Goal: Task Accomplishment & Management: Manage account settings

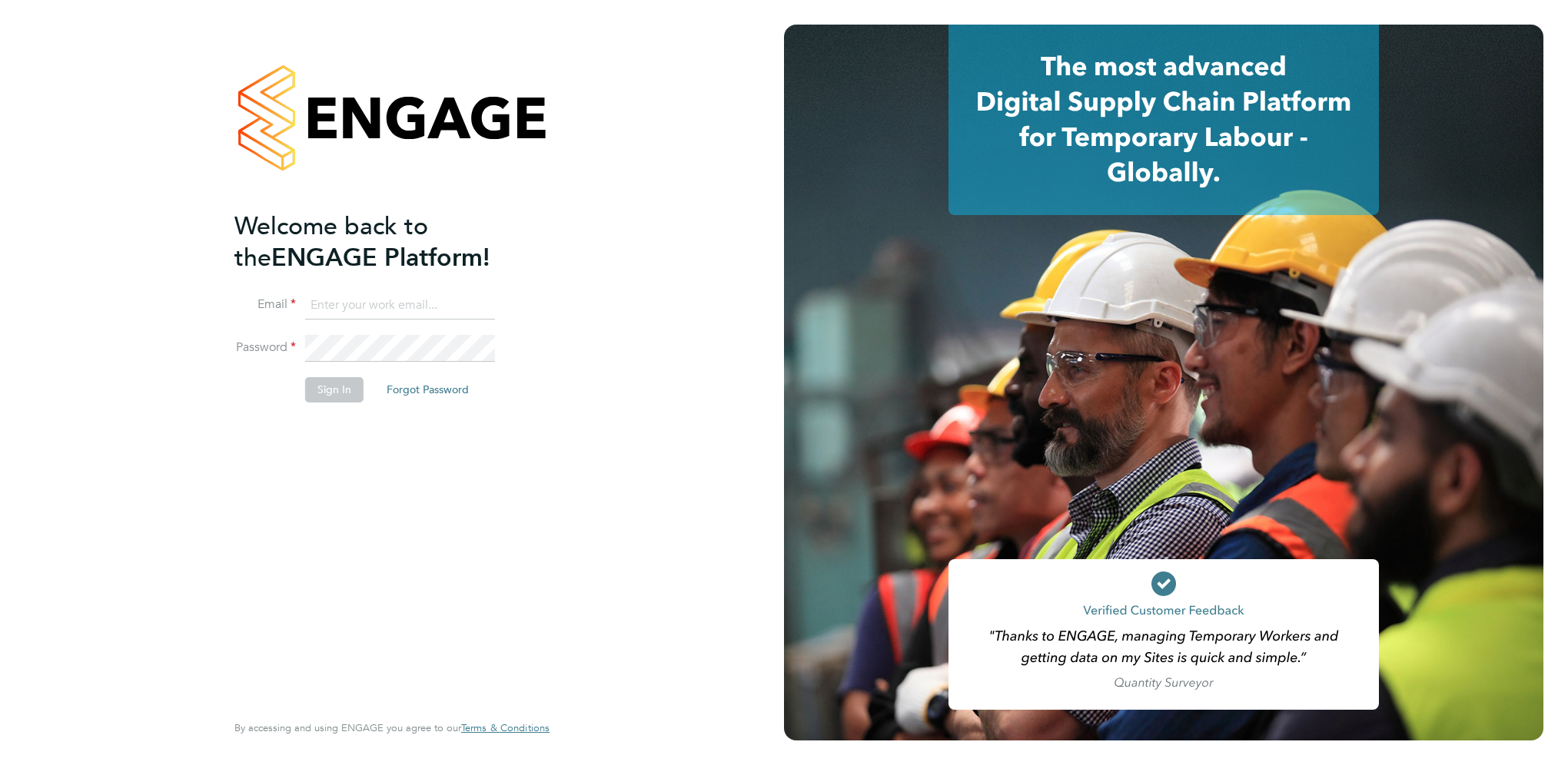
type input "[PERSON_NAME][EMAIL_ADDRESS][PERSON_NAME][DOMAIN_NAME]"
click at [334, 388] on button "Sign In" at bounding box center [334, 389] width 58 height 24
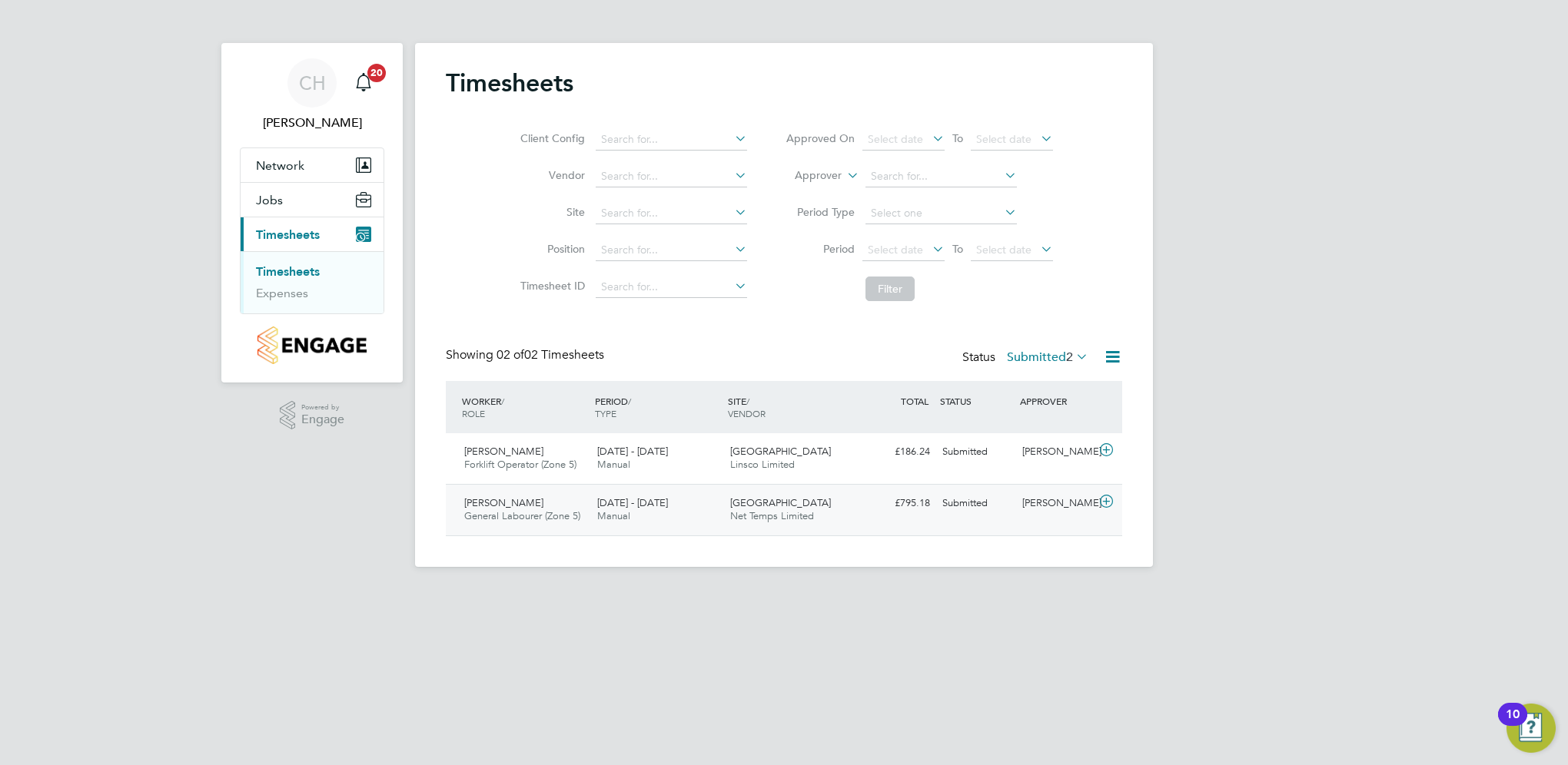
click at [612, 488] on div "Philip Gordon General Labourer (Zone 5) 30 Jun - 6 Jul 2025 30 Jun - 6 Jul 2025…" at bounding box center [784, 509] width 676 height 51
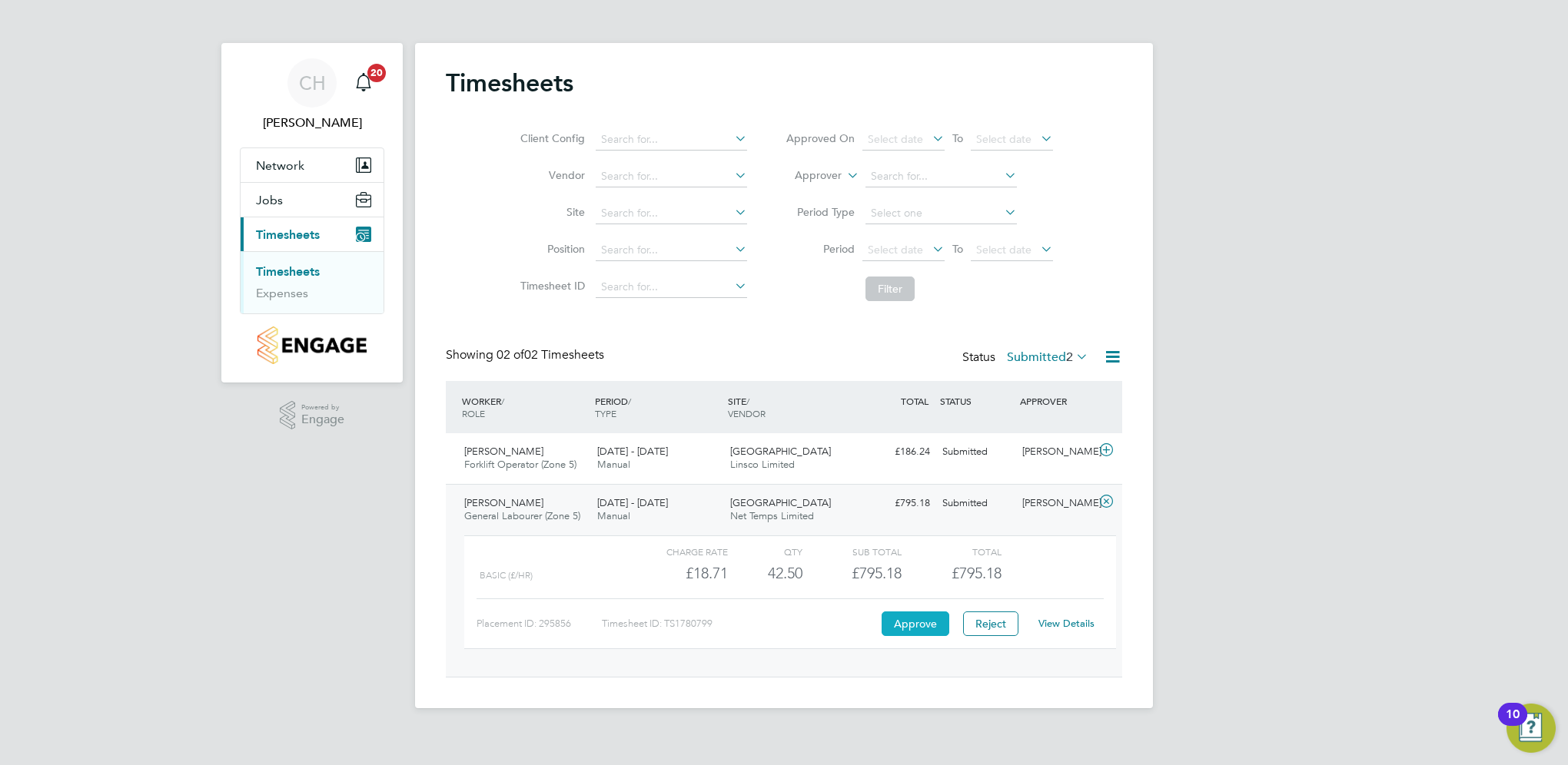
click at [893, 616] on button "Approve" at bounding box center [915, 623] width 67 height 24
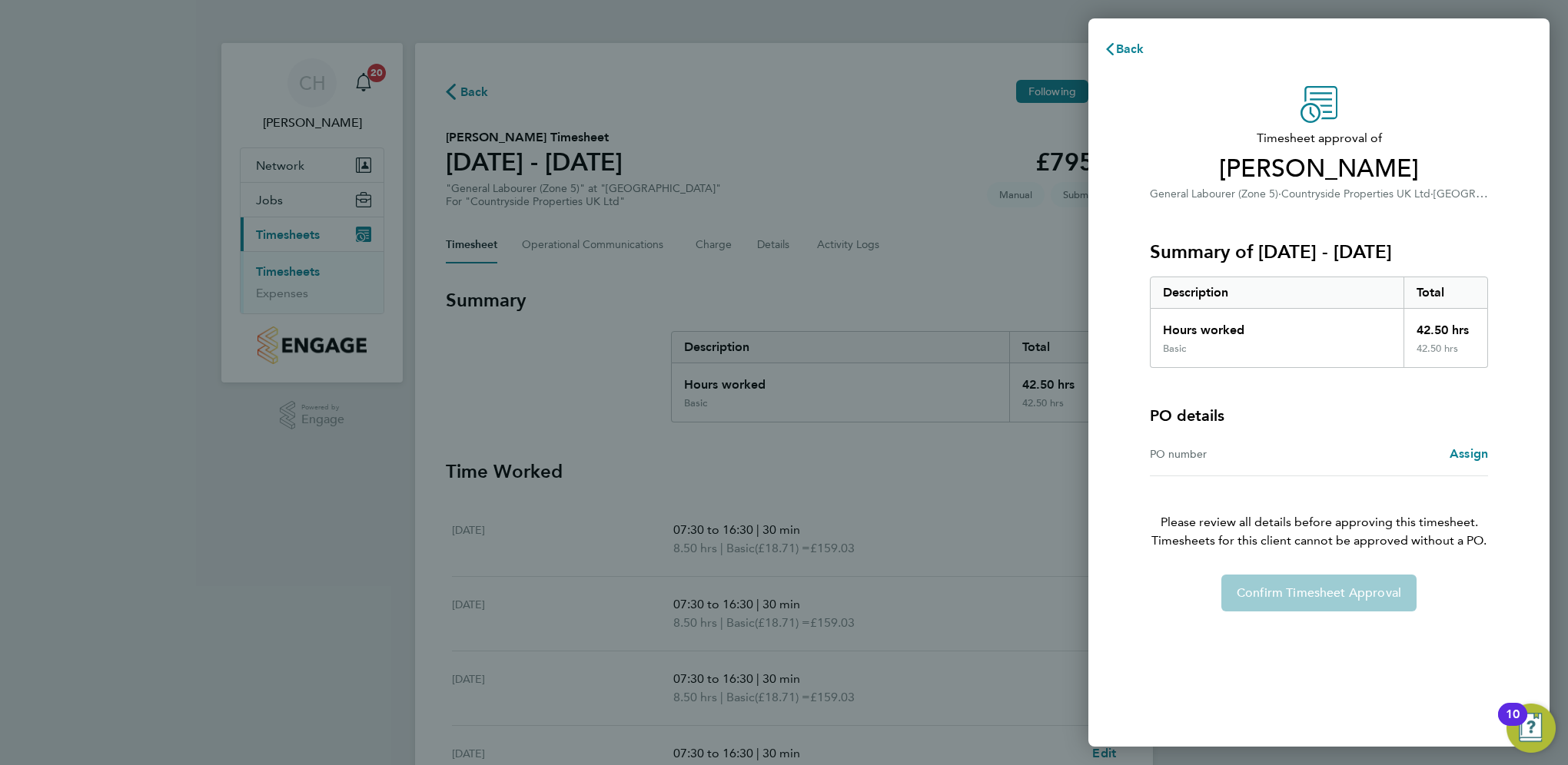
click at [1368, 599] on div "Confirm Timesheet Approval" at bounding box center [1319, 593] width 375 height 37
click at [1246, 456] on div "PO number" at bounding box center [1234, 454] width 169 height 18
click at [1471, 448] on span "Assign" at bounding box center [1469, 453] width 39 height 14
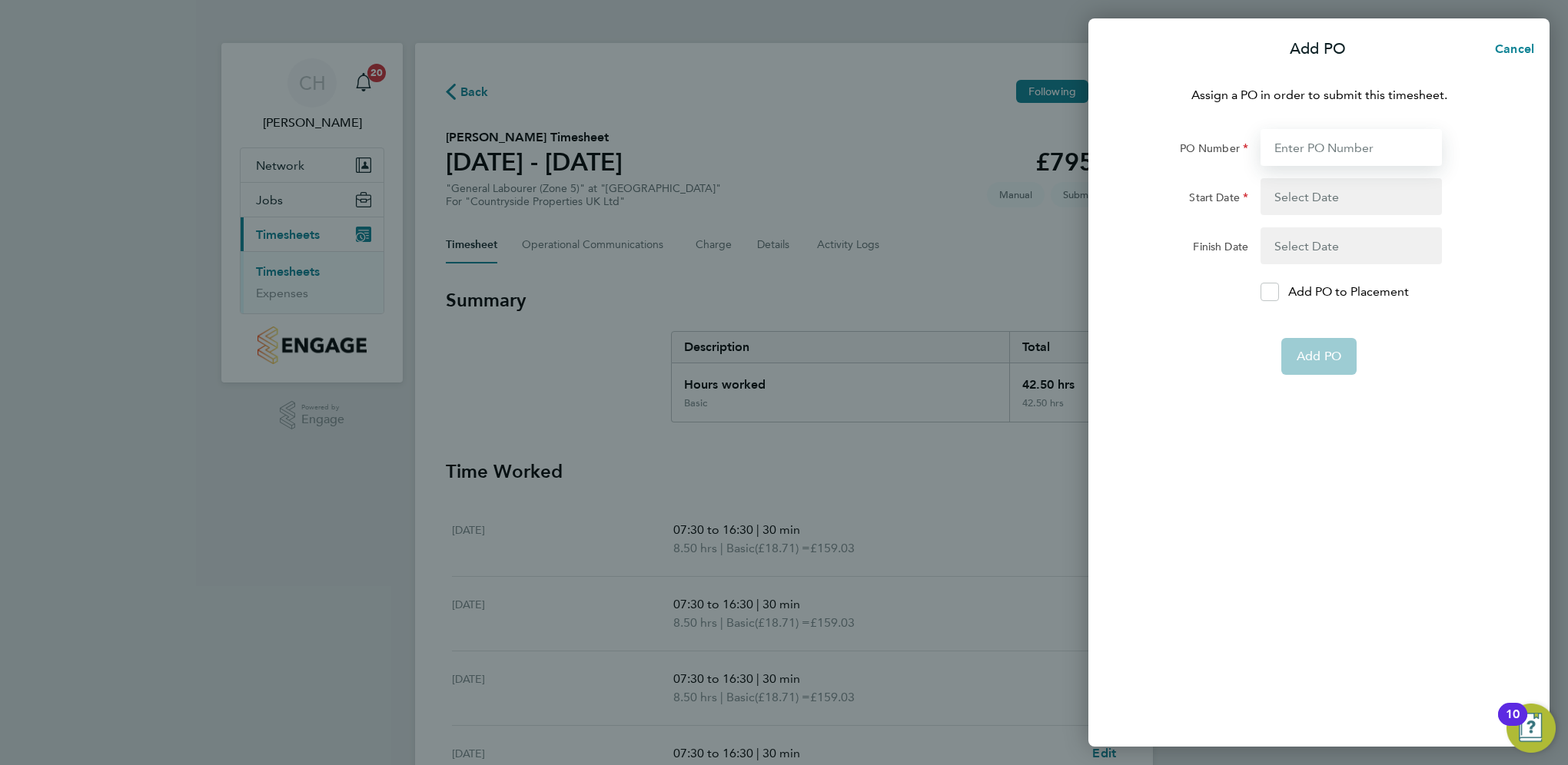
click at [1292, 131] on input "PO Number" at bounding box center [1351, 147] width 182 height 37
click at [1303, 179] on button "button" at bounding box center [1351, 197] width 182 height 37
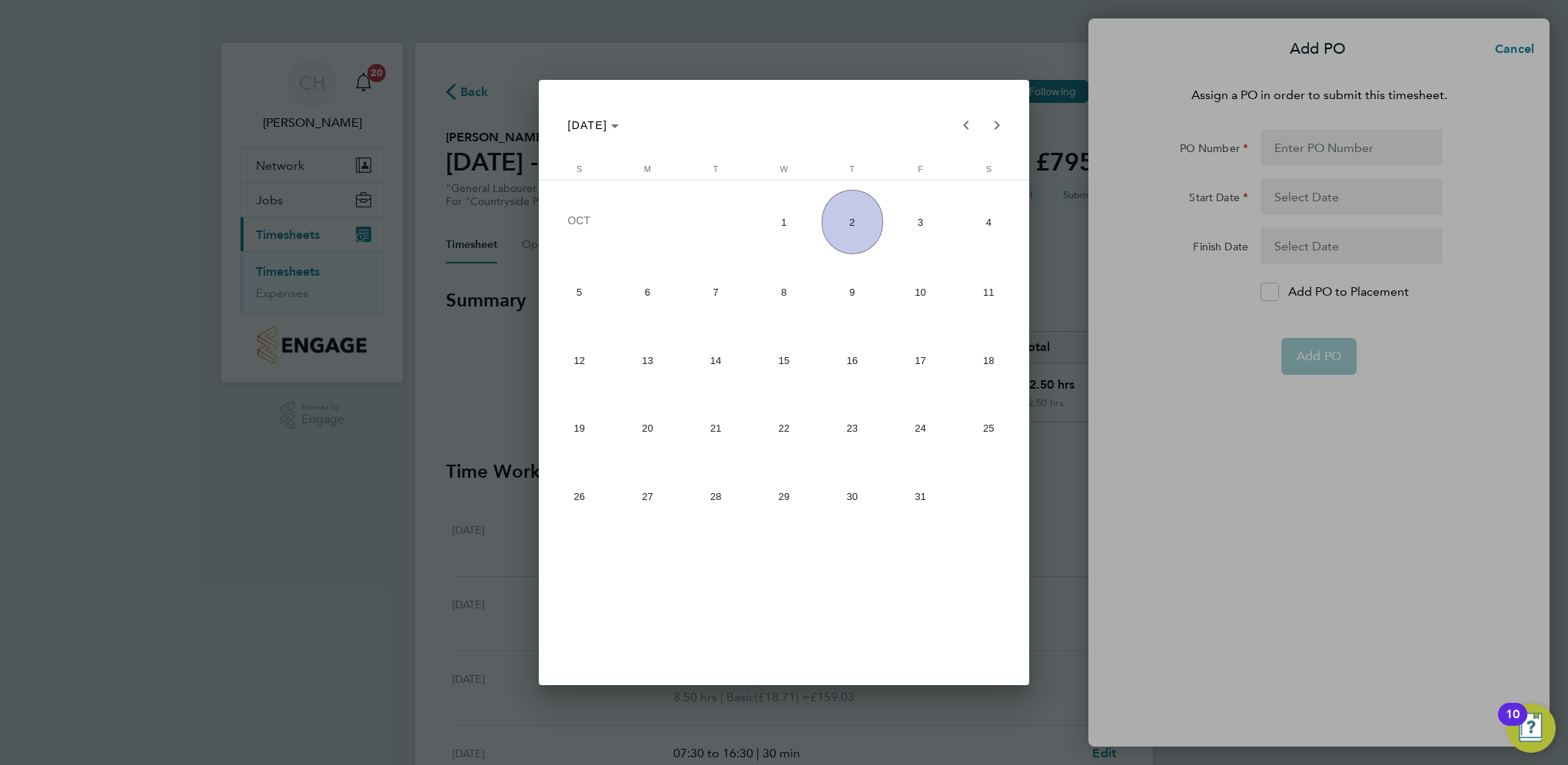
click at [1328, 257] on div at bounding box center [784, 382] width 1568 height 765
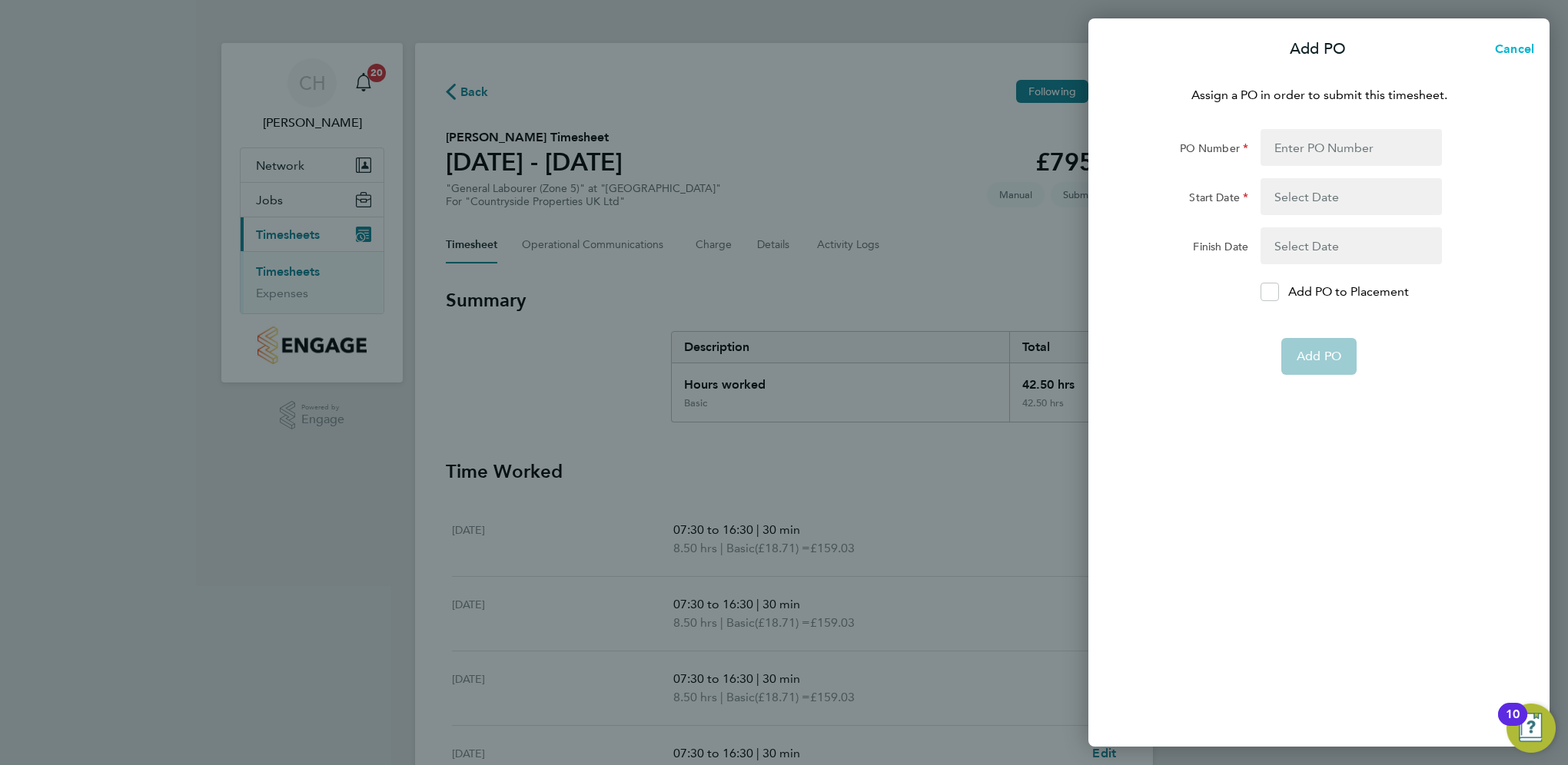
click at [1500, 52] on span "Cancel" at bounding box center [1512, 48] width 44 height 14
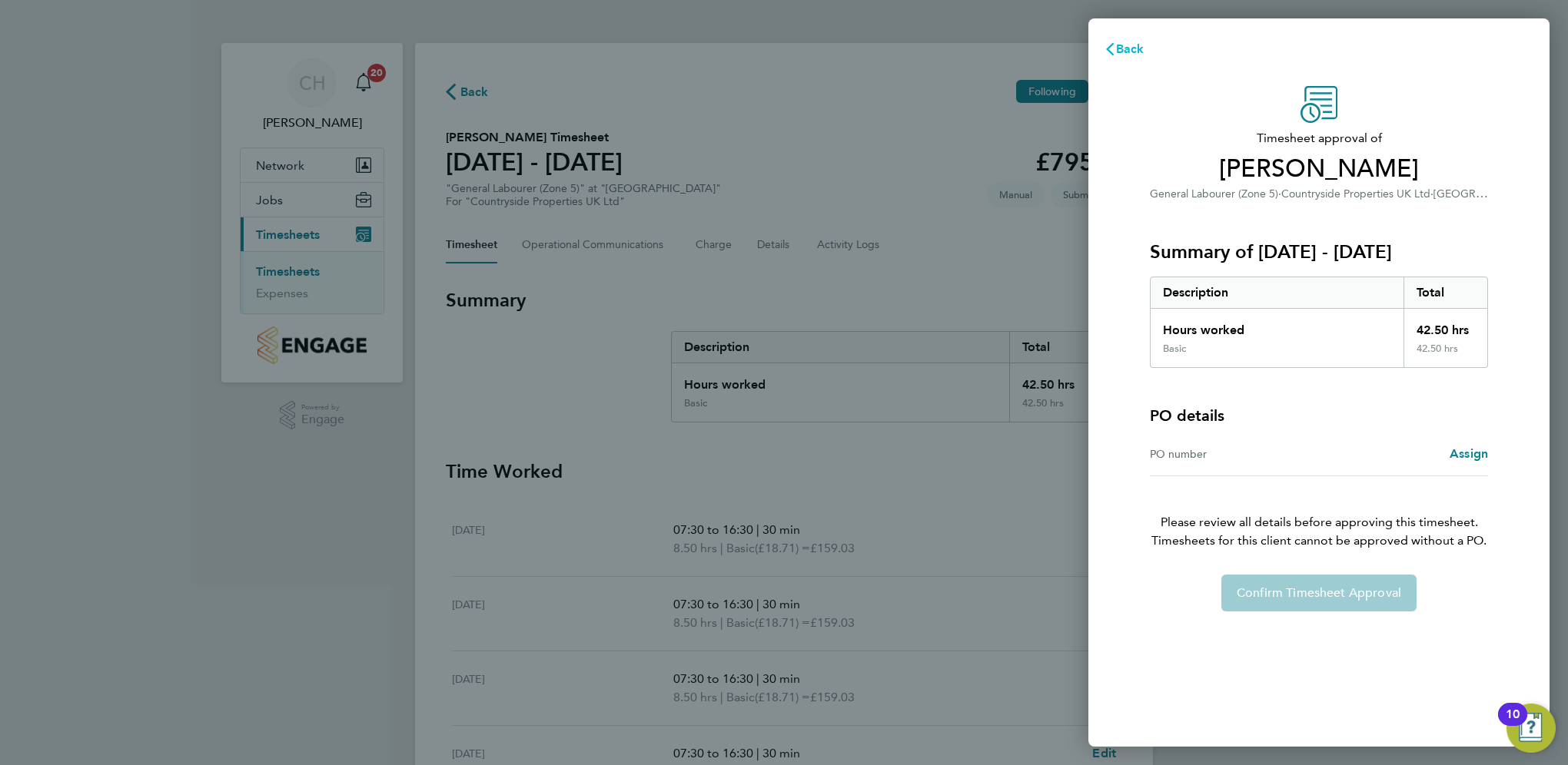
click at [1138, 47] on span "Back" at bounding box center [1130, 48] width 29 height 14
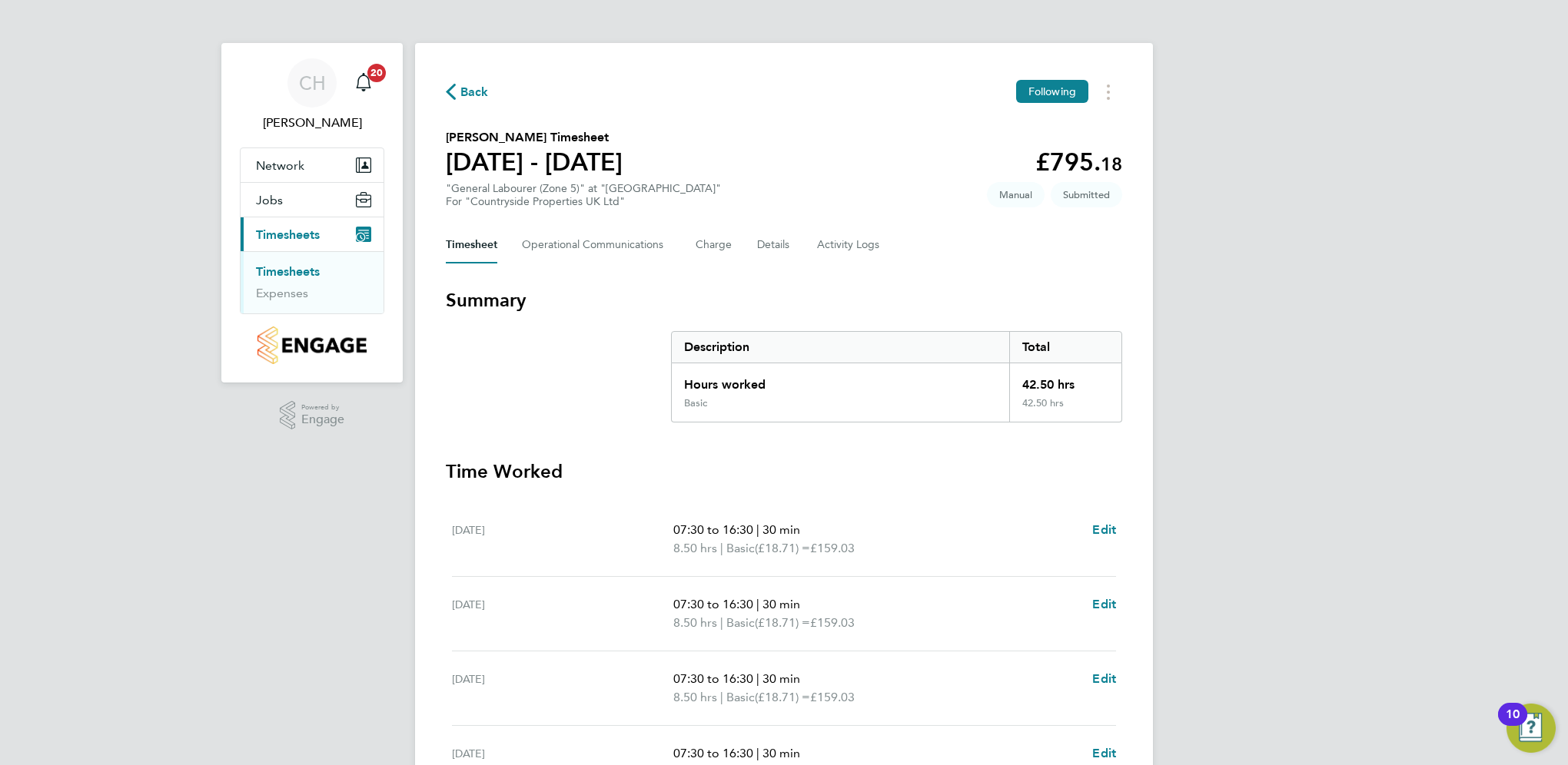
click at [469, 90] on span "Back" at bounding box center [474, 92] width 29 height 18
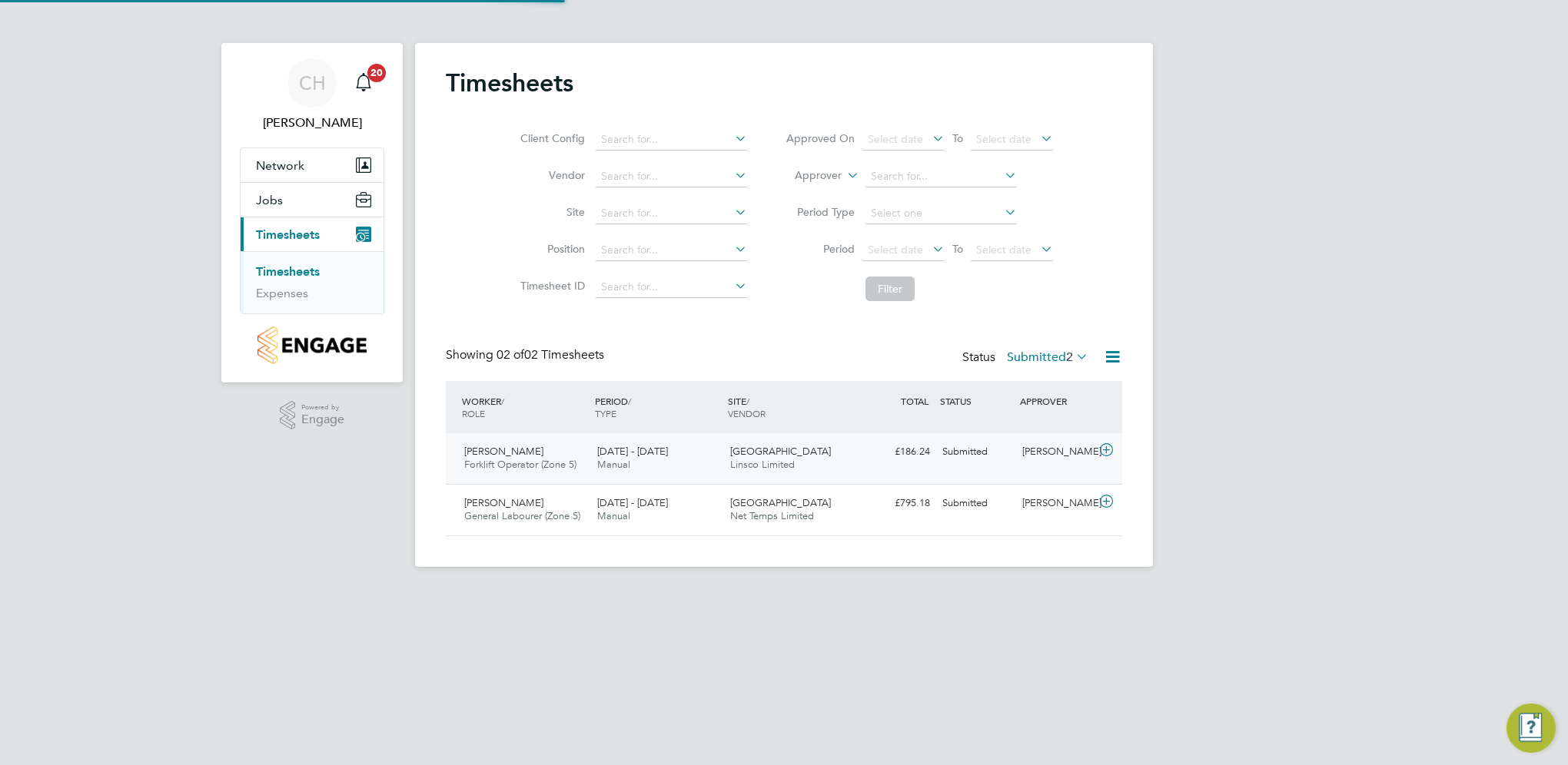
scroll to position [39, 134]
click at [1036, 360] on label "Submitted 2" at bounding box center [1047, 357] width 82 height 15
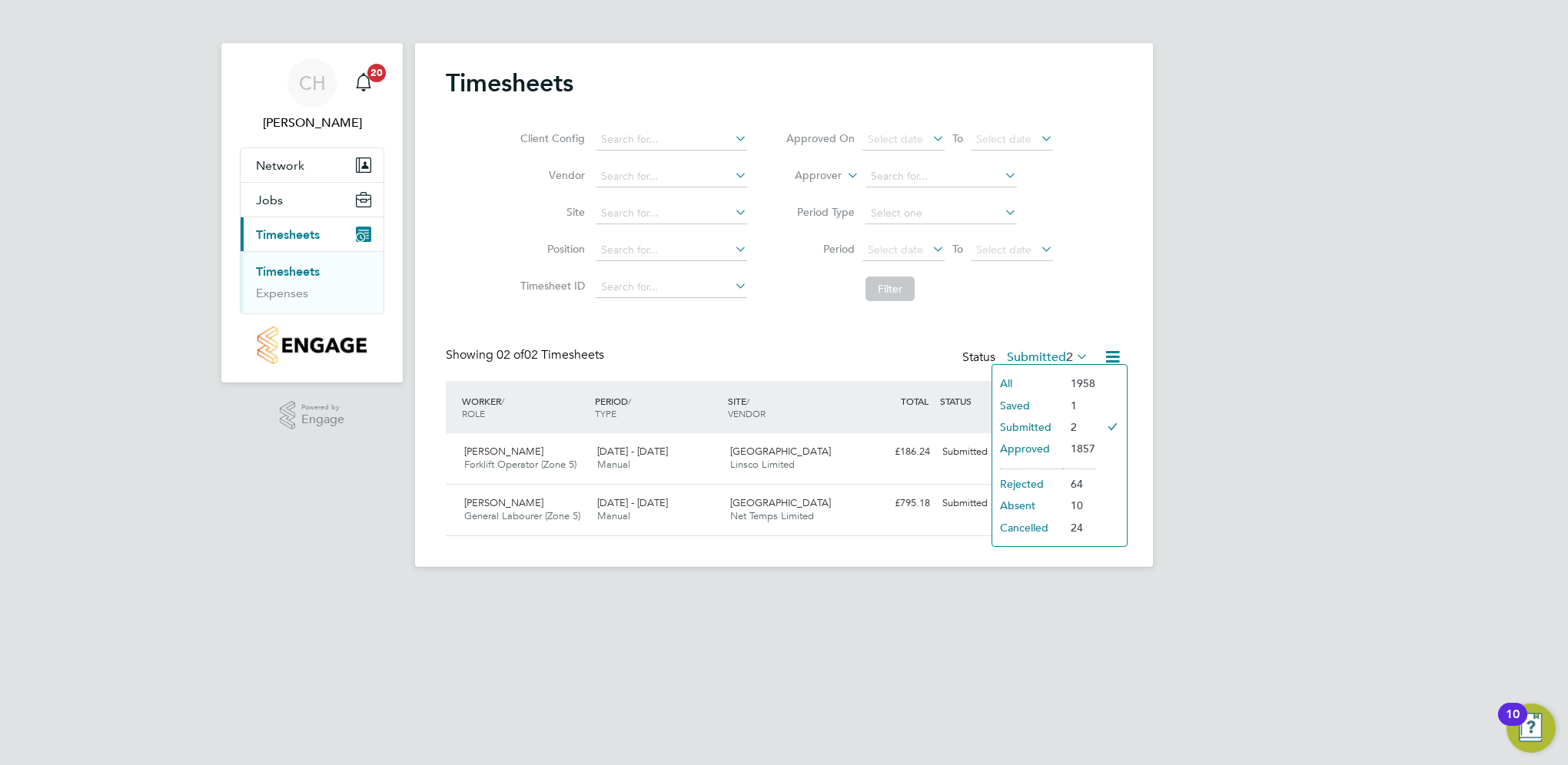
click at [1035, 448] on li "Approved" at bounding box center [1027, 449] width 71 height 22
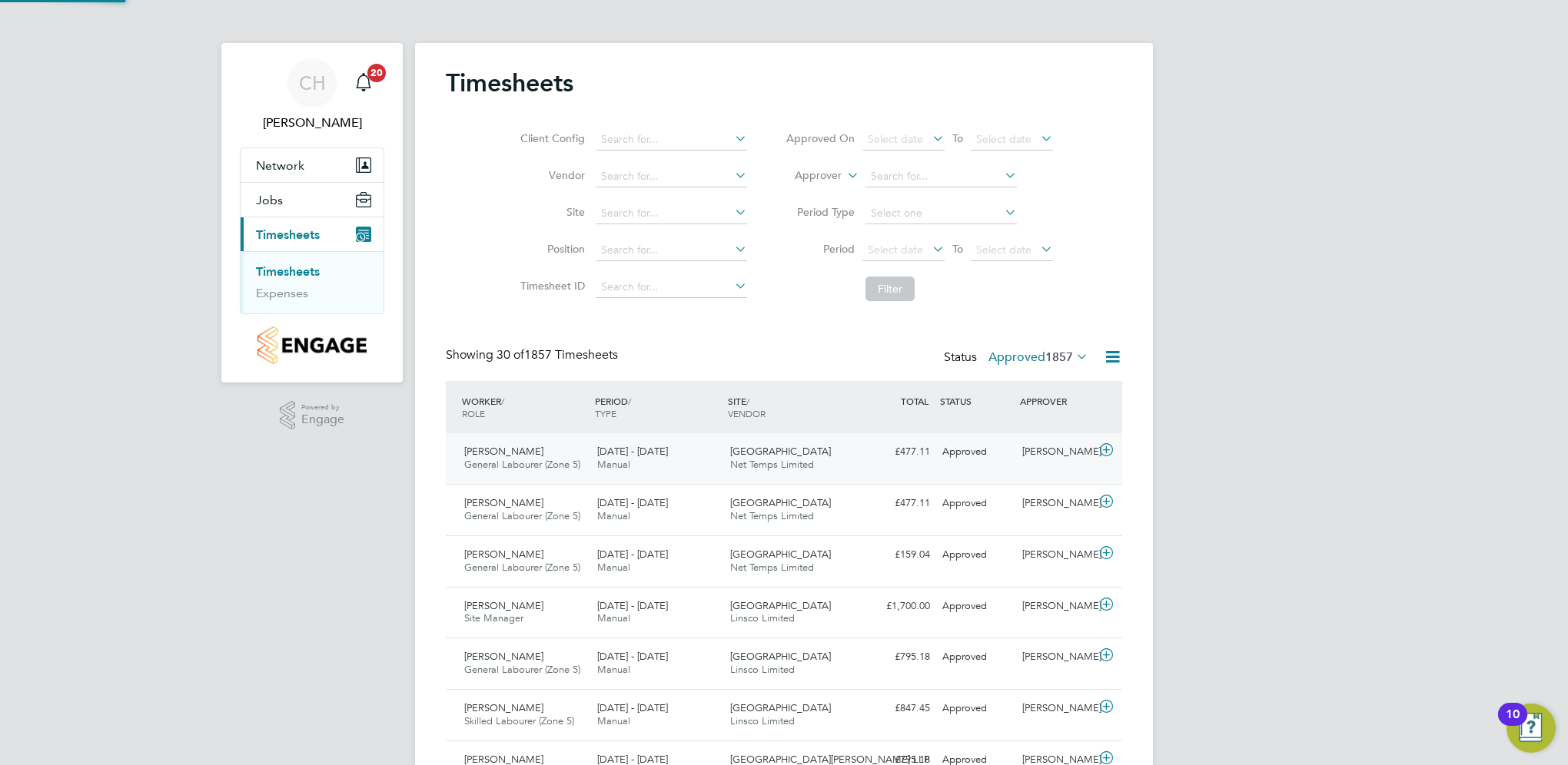
scroll to position [0, 0]
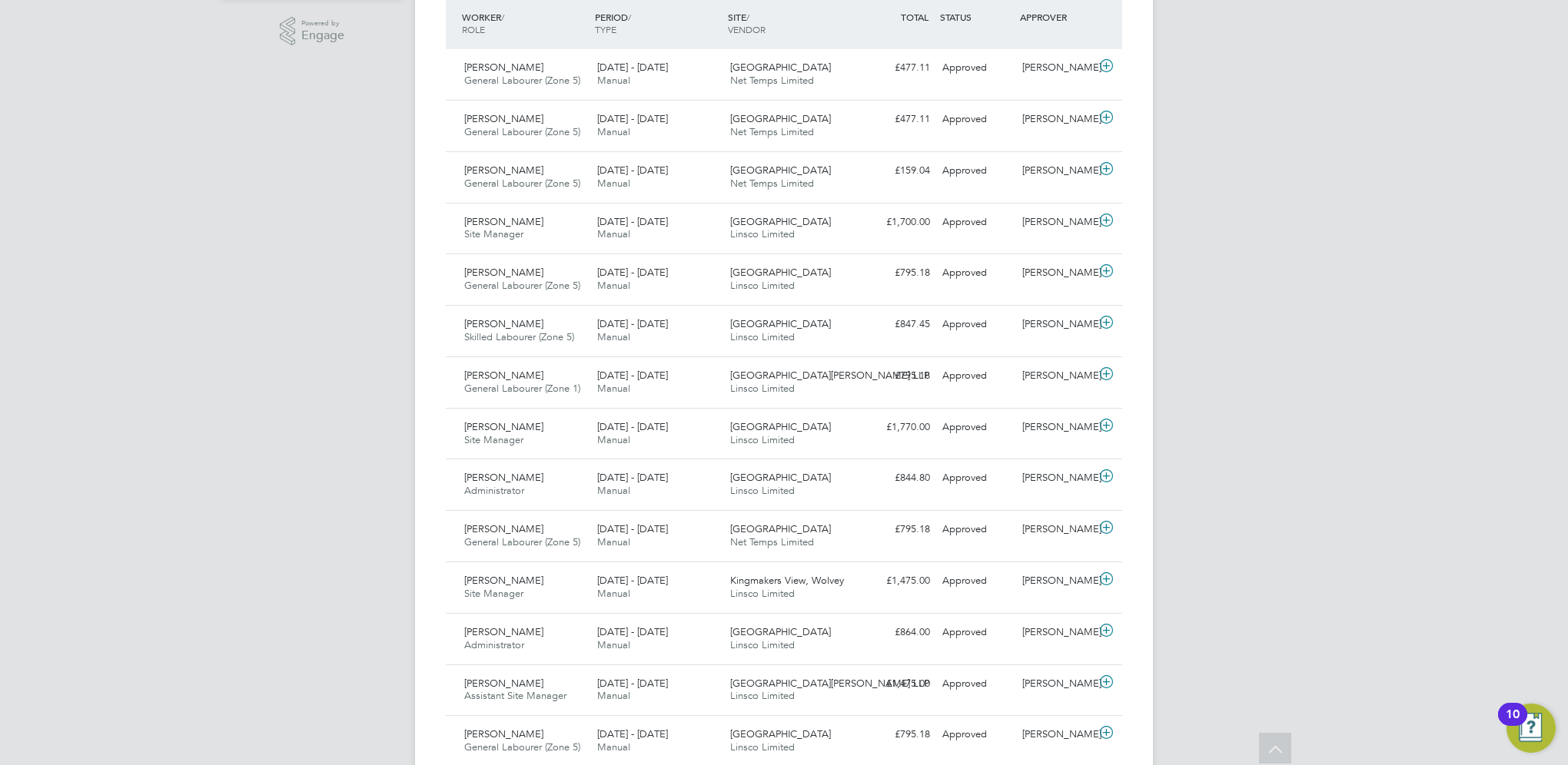
click at [1141, 52] on div "Timesheets Client Config Vendor Site Position Timesheet ID Approved On Select d…" at bounding box center [783, 661] width 738 height 2005
click at [1142, 213] on div "Timesheets Client Config Vendor Site Position Timesheet ID Approved On Select d…" at bounding box center [783, 661] width 738 height 2005
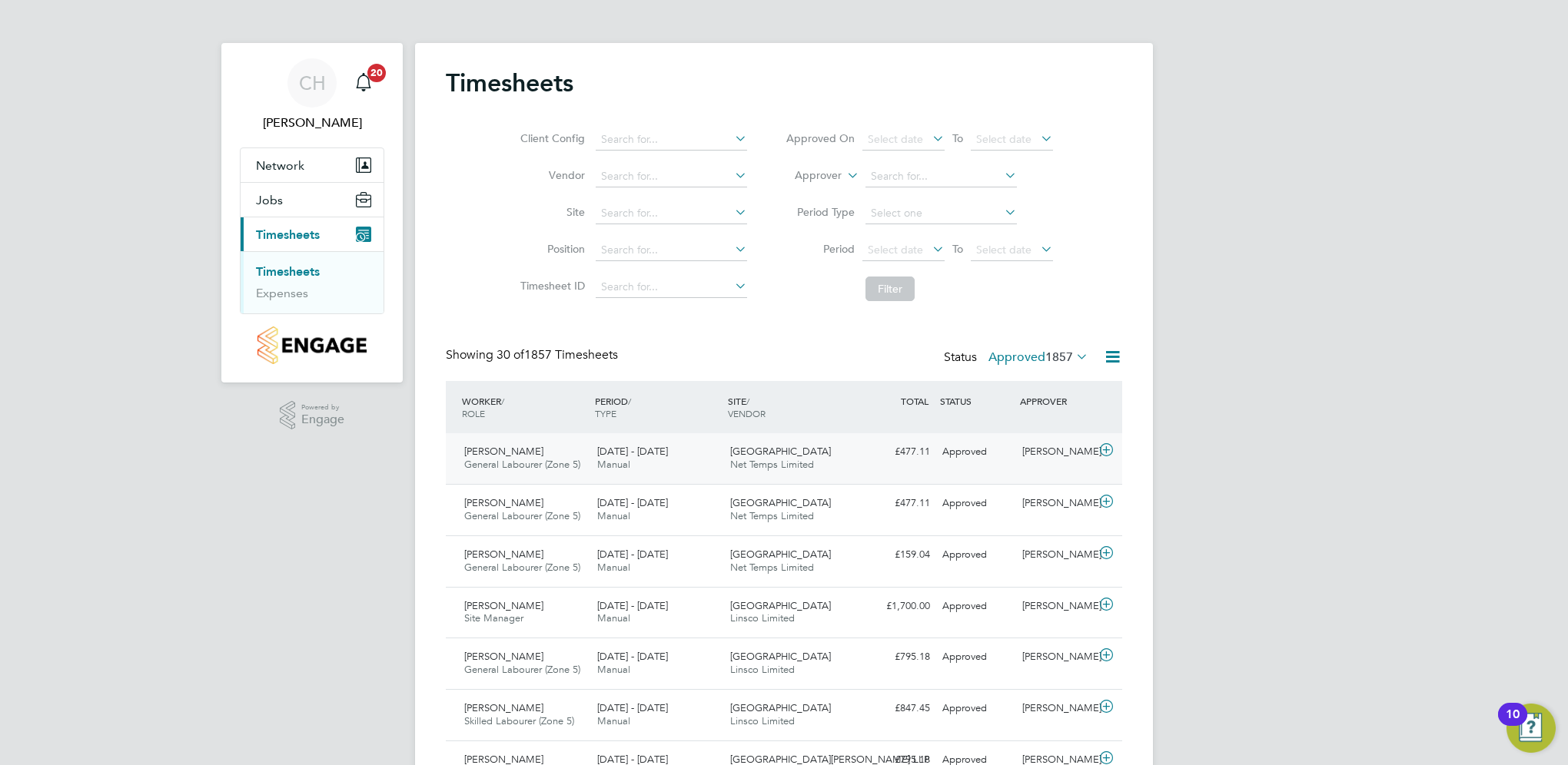
click at [746, 446] on span "Dracan Village" at bounding box center [781, 451] width 101 height 13
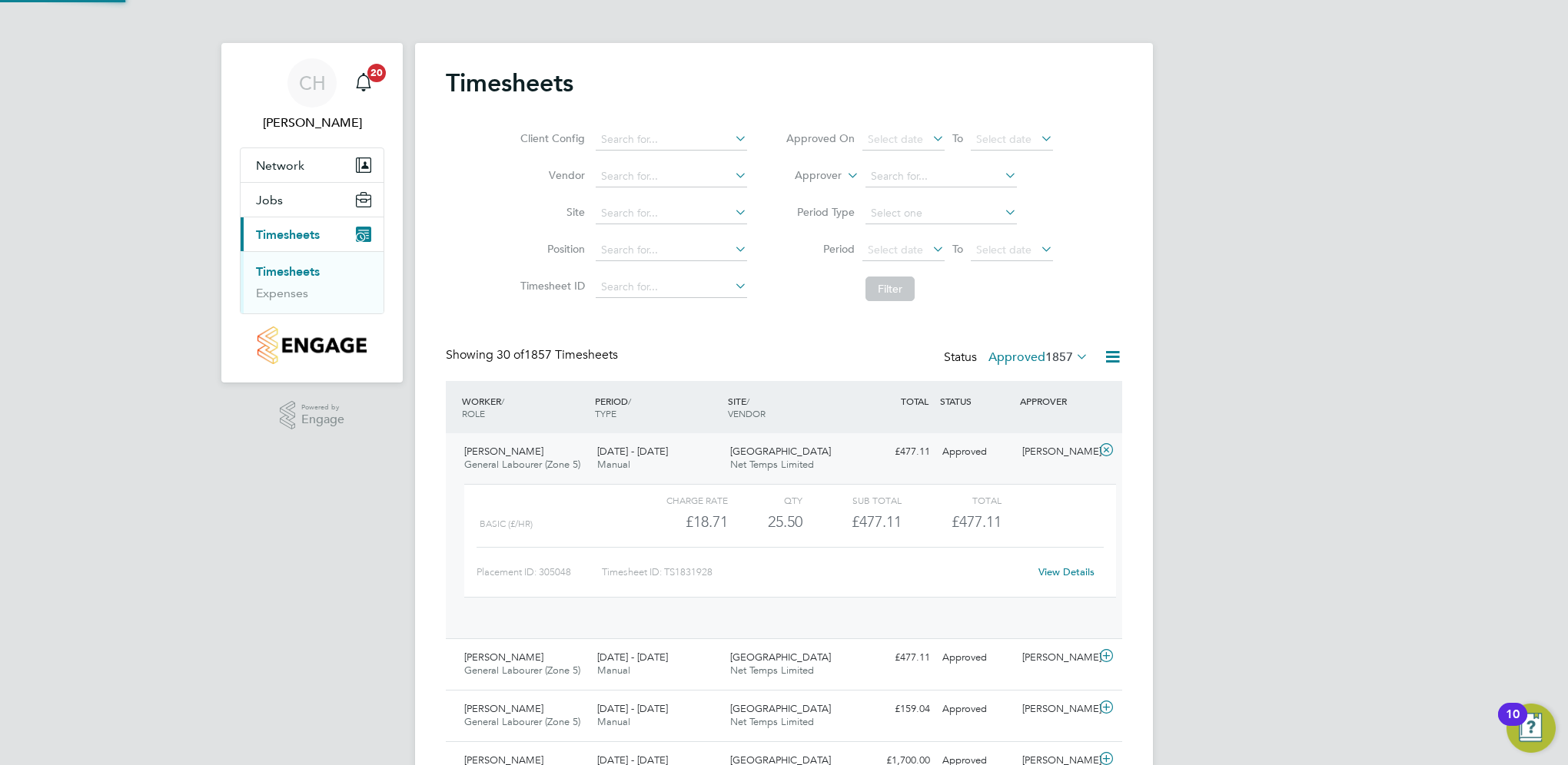
scroll to position [25, 149]
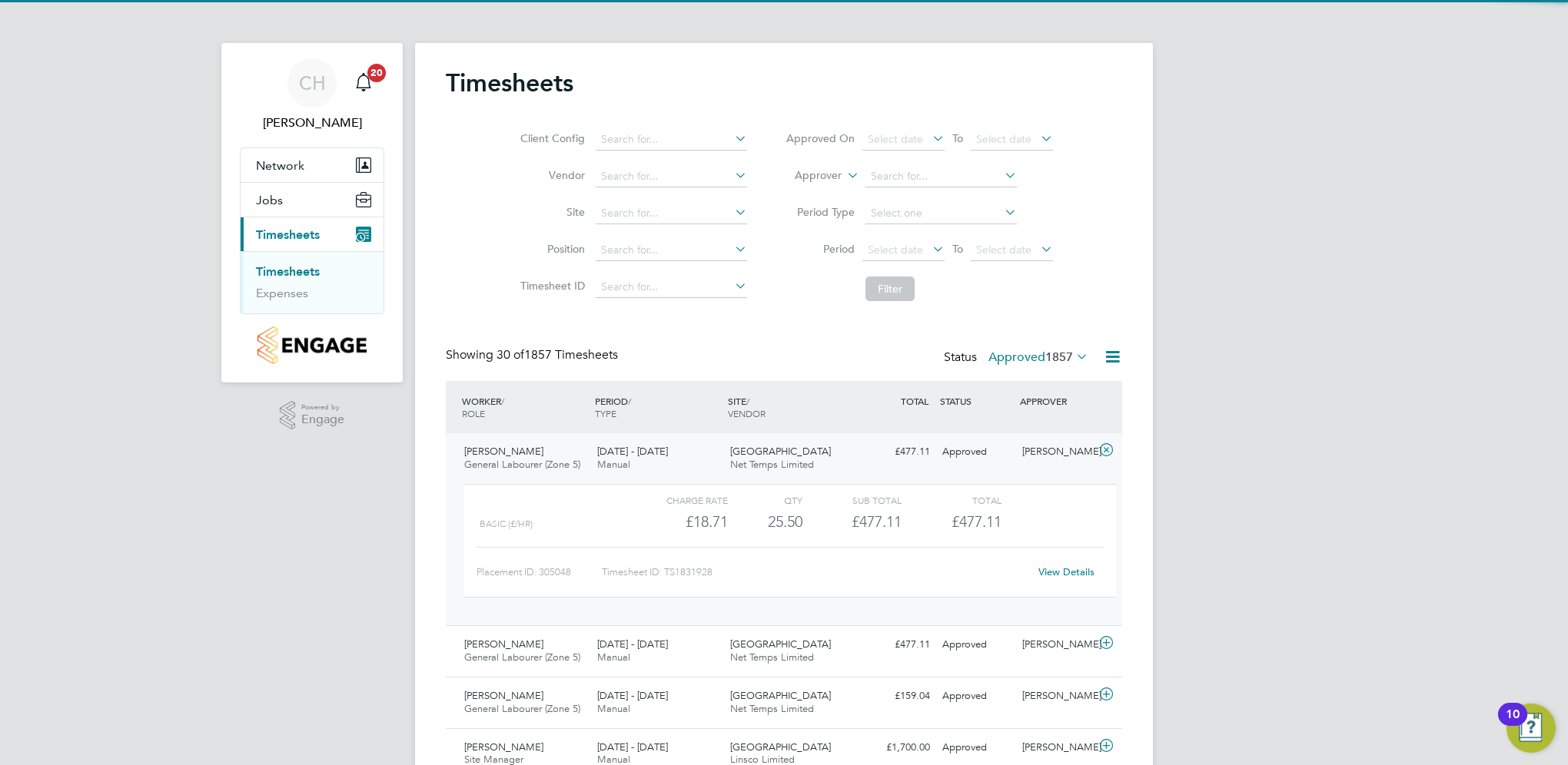
click at [744, 446] on span "Dracan Village" at bounding box center [781, 451] width 101 height 13
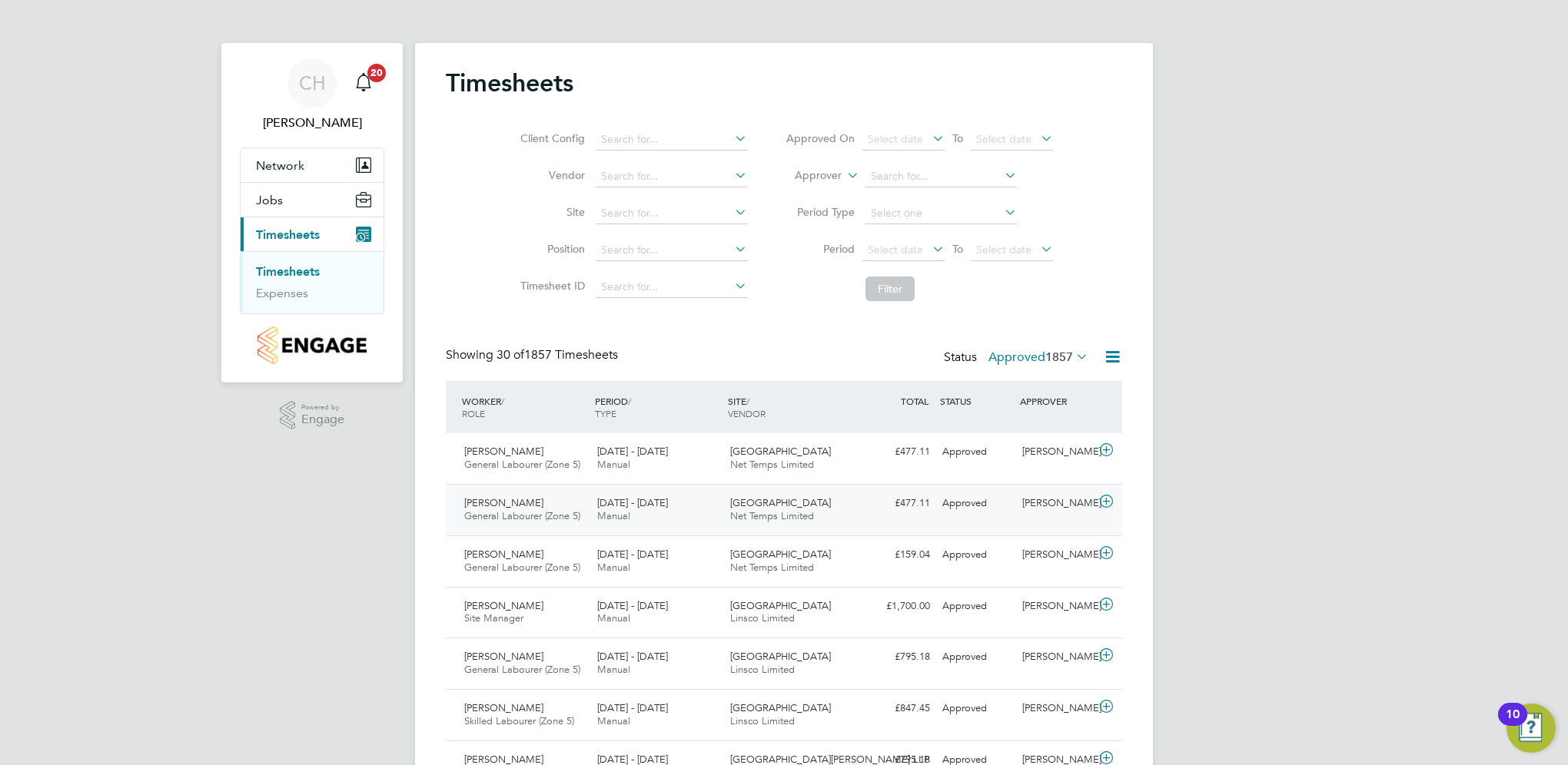
click at [600, 511] on span "Manual" at bounding box center [613, 516] width 33 height 13
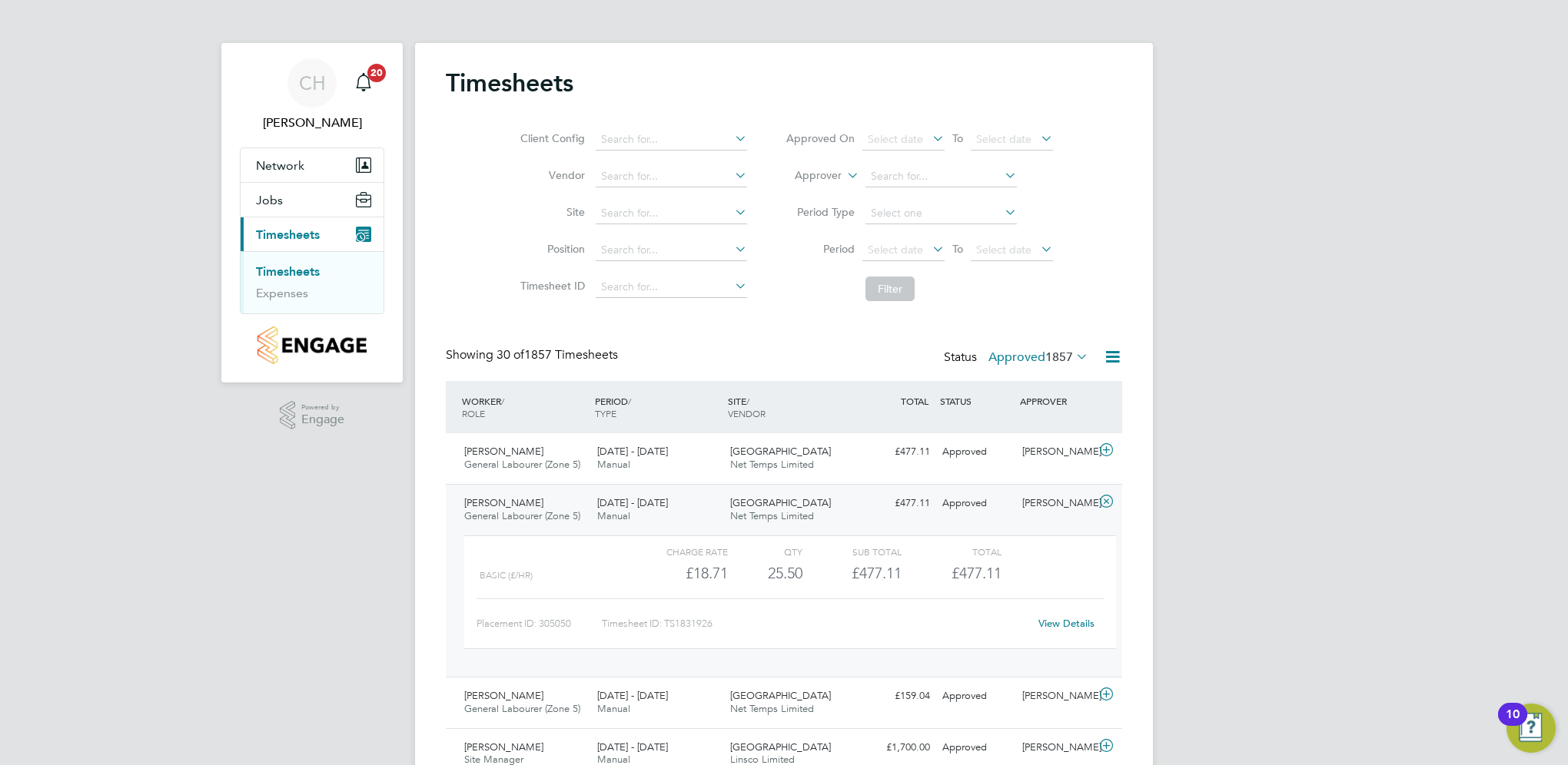
click at [604, 508] on span "22 - 28 Sep 2025" at bounding box center [633, 503] width 71 height 13
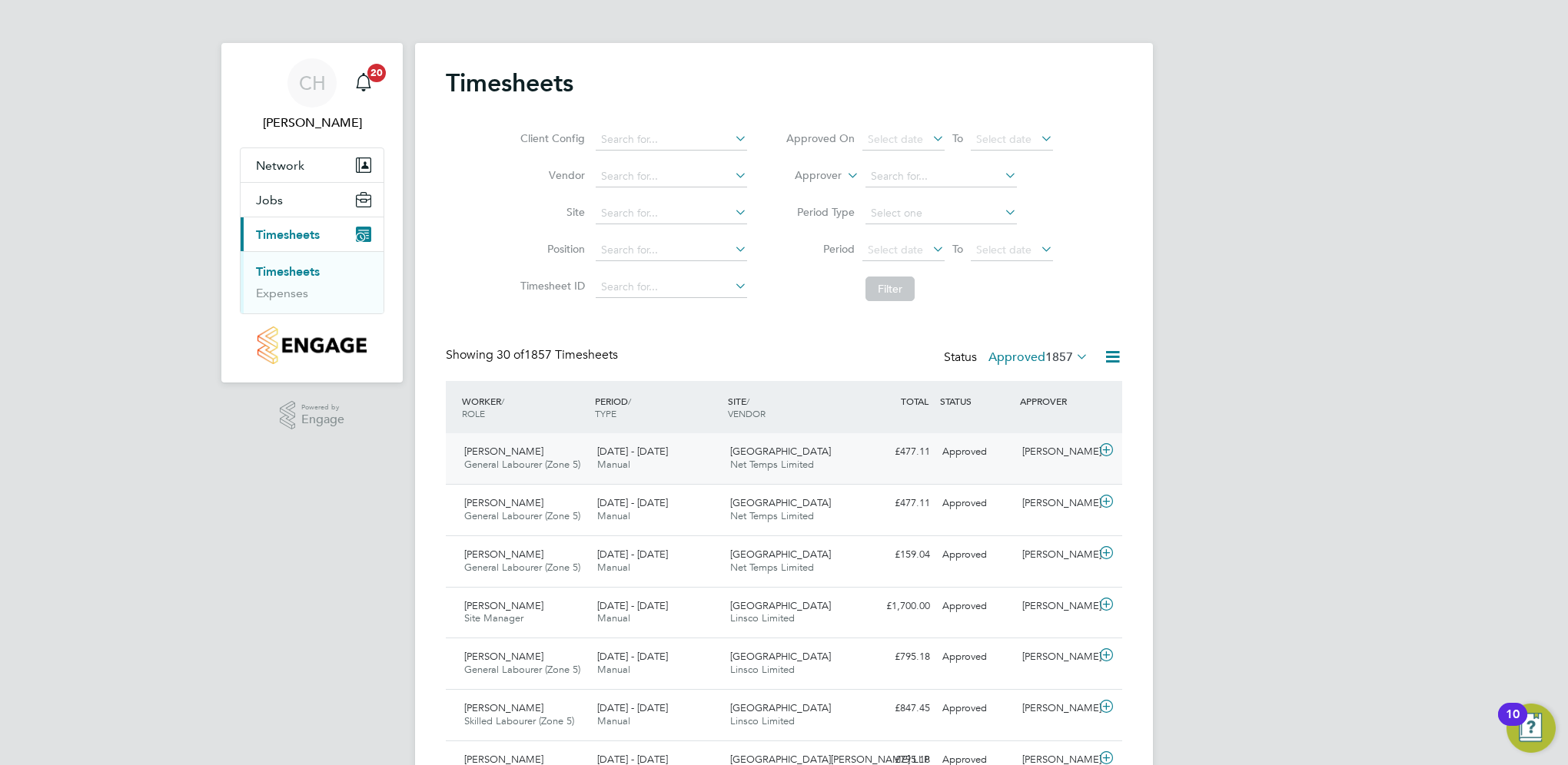
click at [527, 455] on div "Daljit Singh General Labourer (Zone 5) 22 - 28 Sep 2025" at bounding box center [524, 459] width 133 height 39
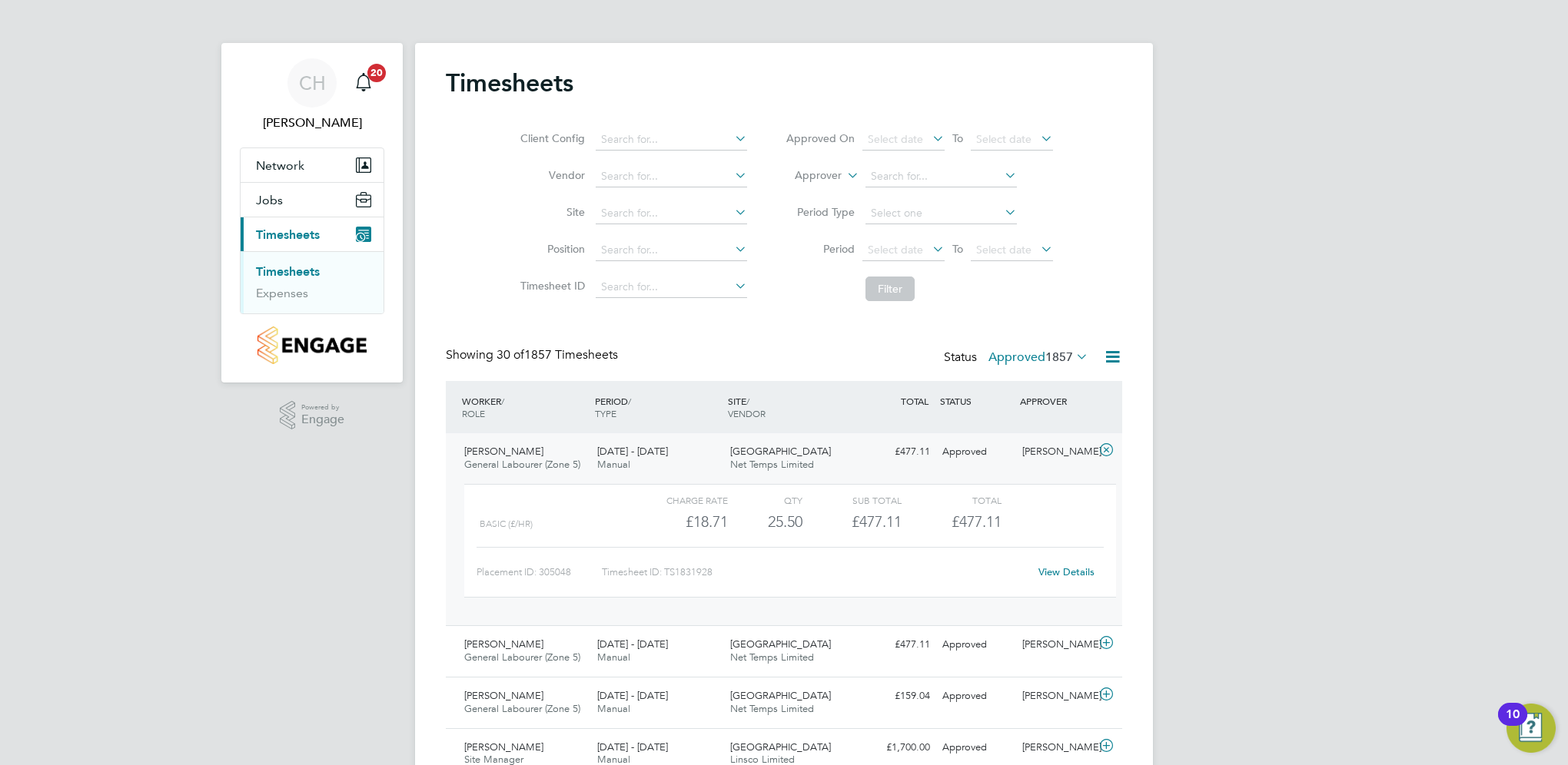
click at [527, 451] on div "Daljit Singh General Labourer (Zone 5) 22 - 28 Sep 2025" at bounding box center [524, 459] width 133 height 39
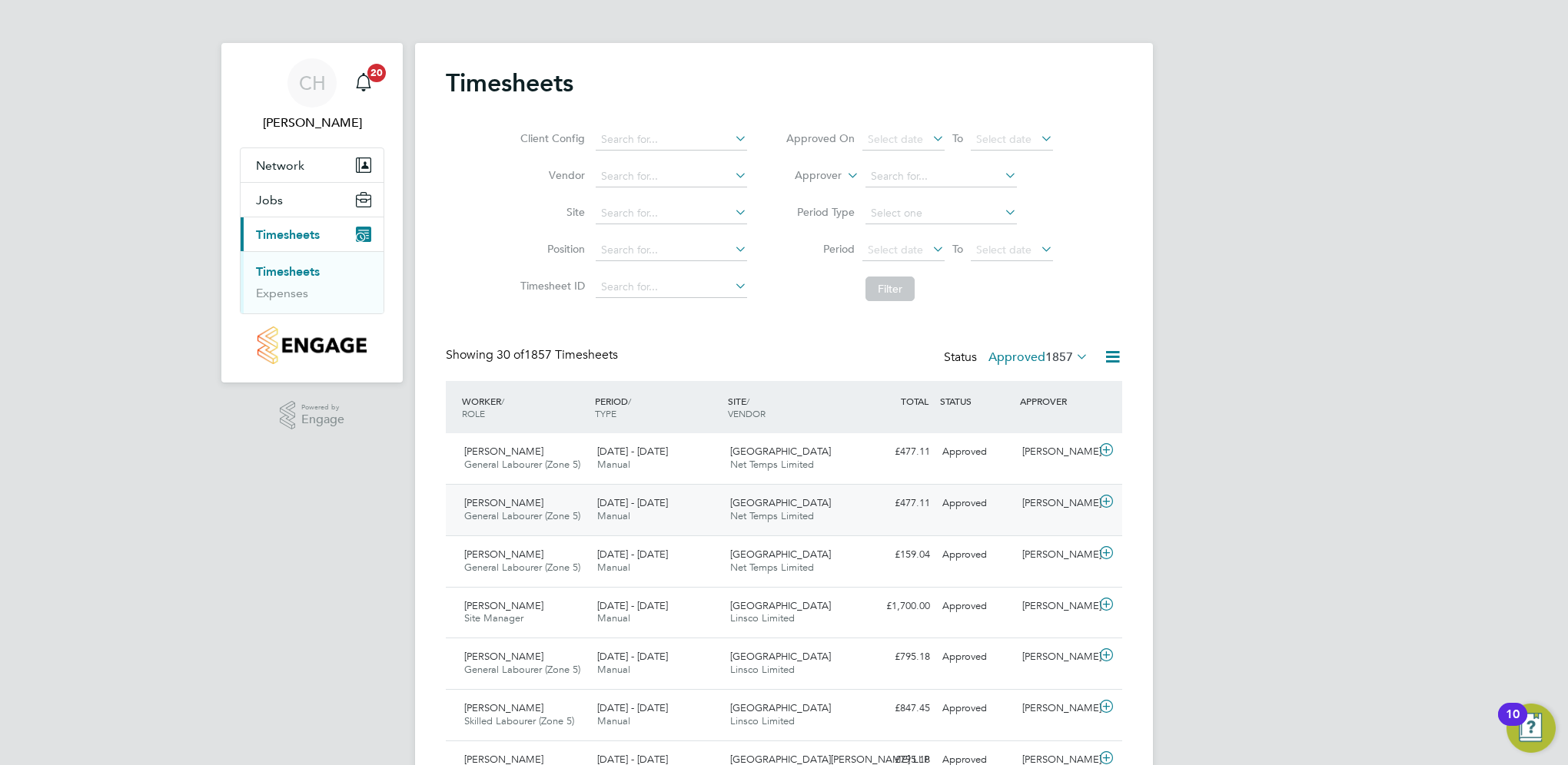
click at [511, 504] on span "Paul Durose" at bounding box center [504, 503] width 79 height 13
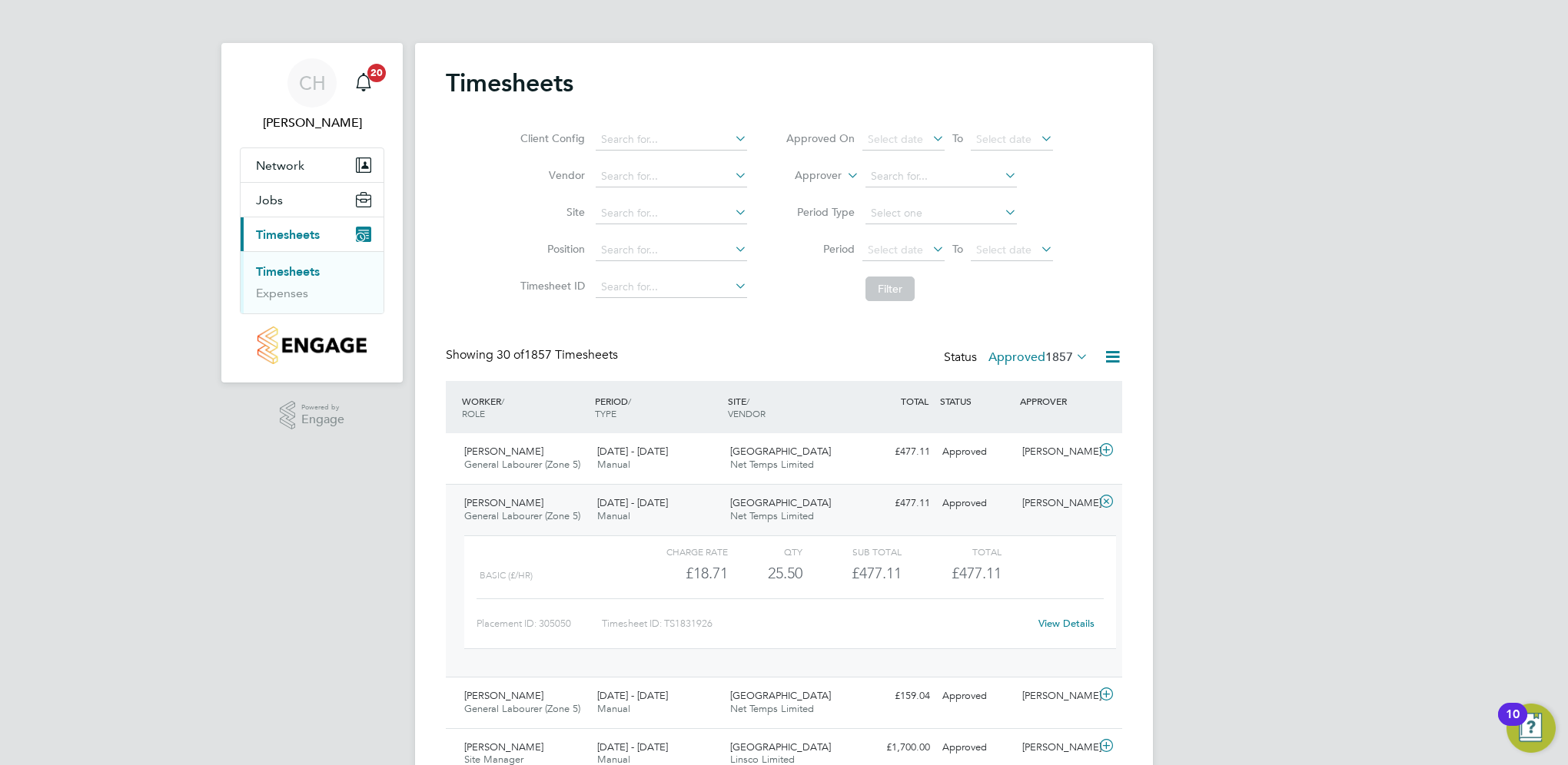
click at [507, 501] on span "Paul Durose" at bounding box center [504, 503] width 79 height 13
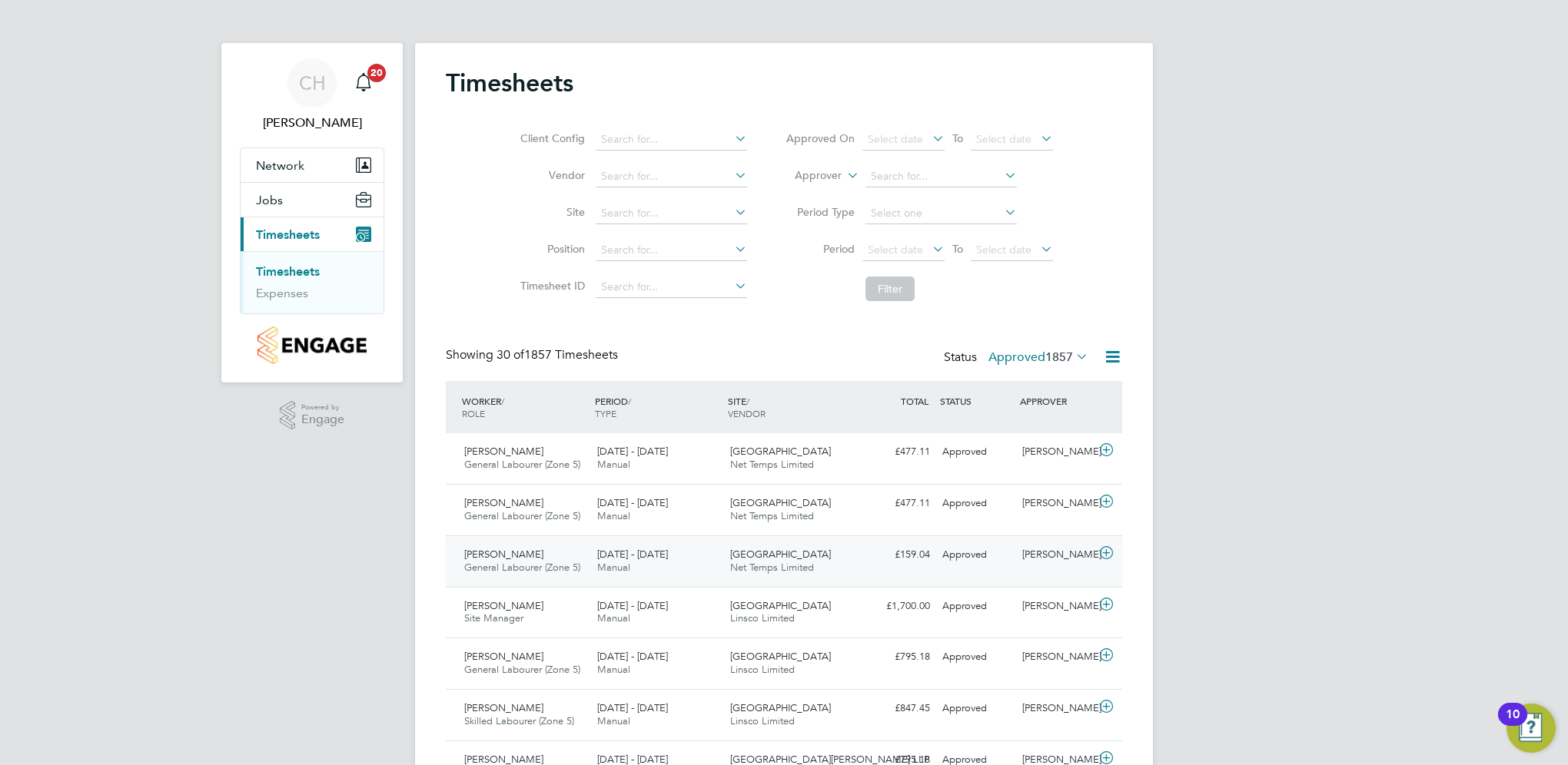
click at [515, 547] on span "Callum Simpson" at bounding box center [504, 554] width 79 height 13
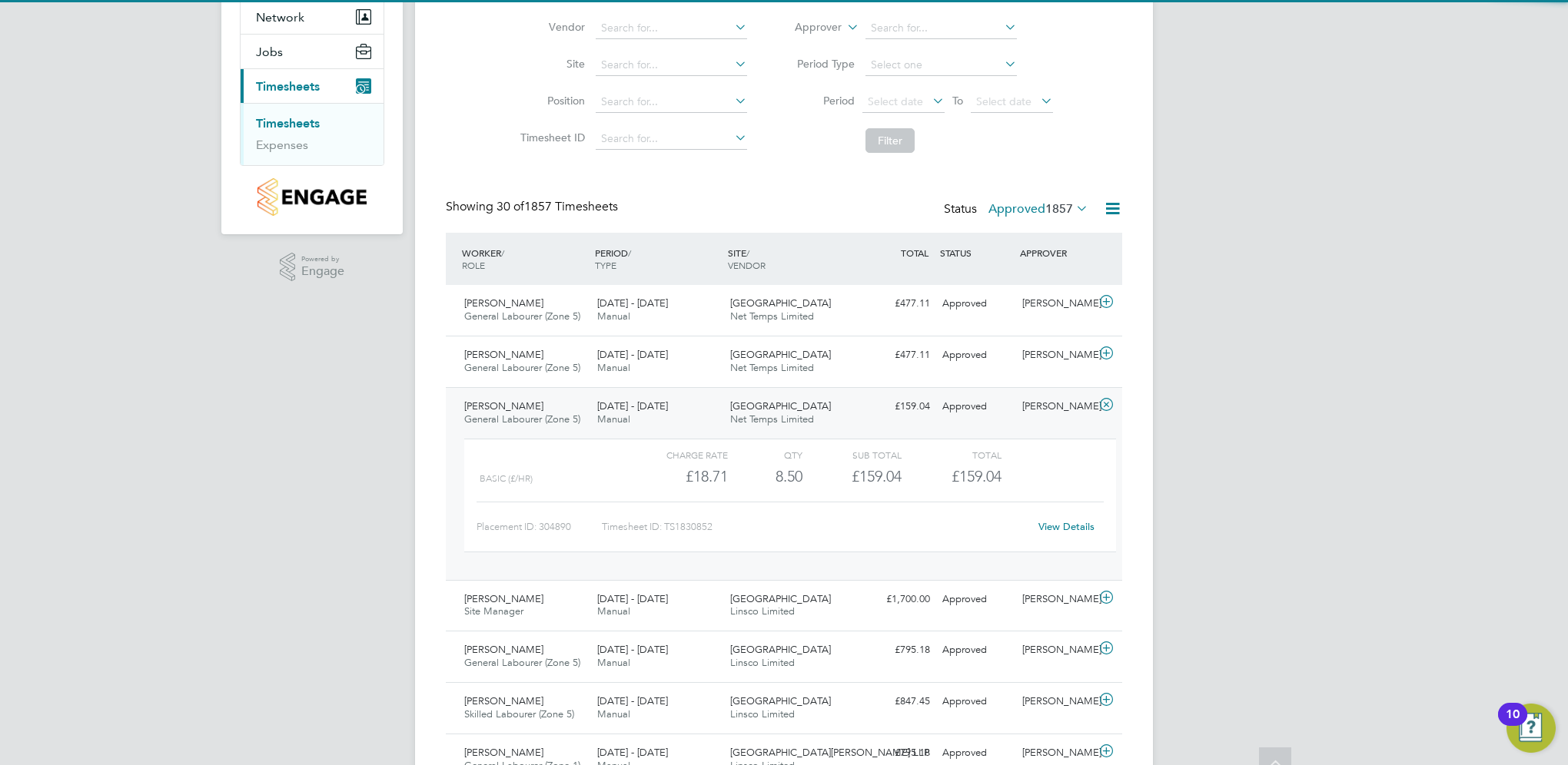
scroll to position [154, 0]
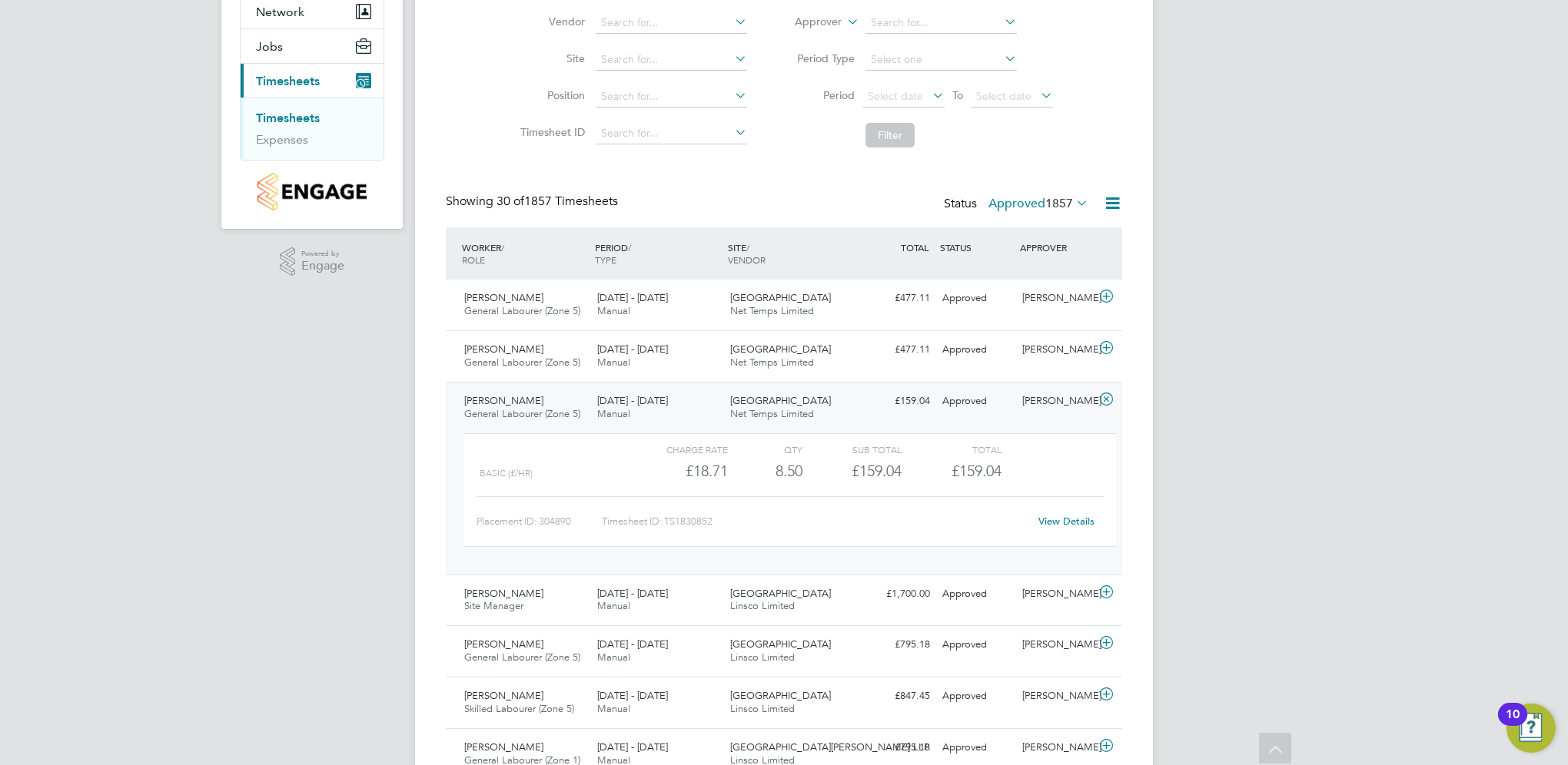
click at [511, 404] on span "Callum Simpson" at bounding box center [504, 401] width 79 height 13
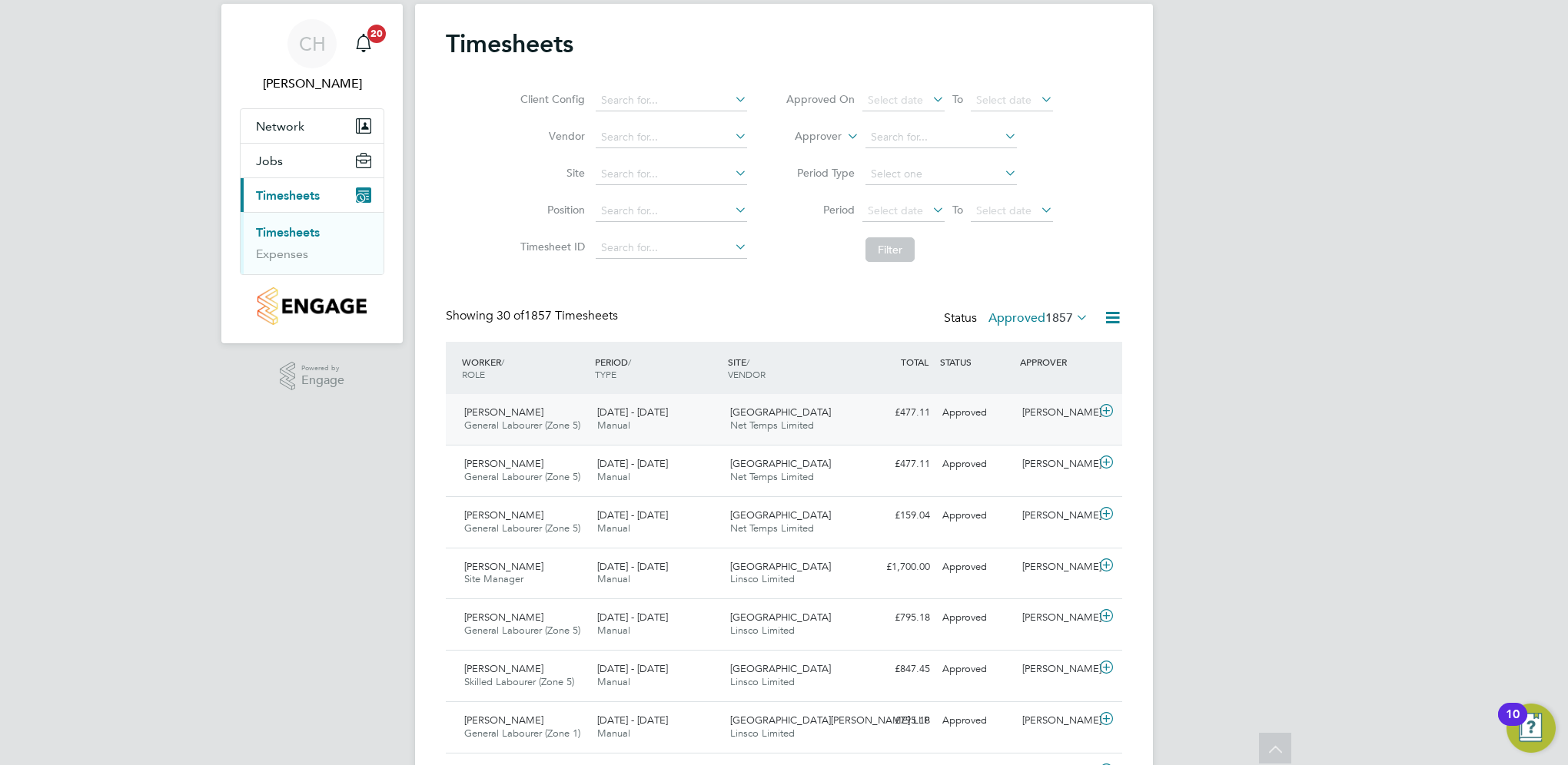
scroll to position [0, 0]
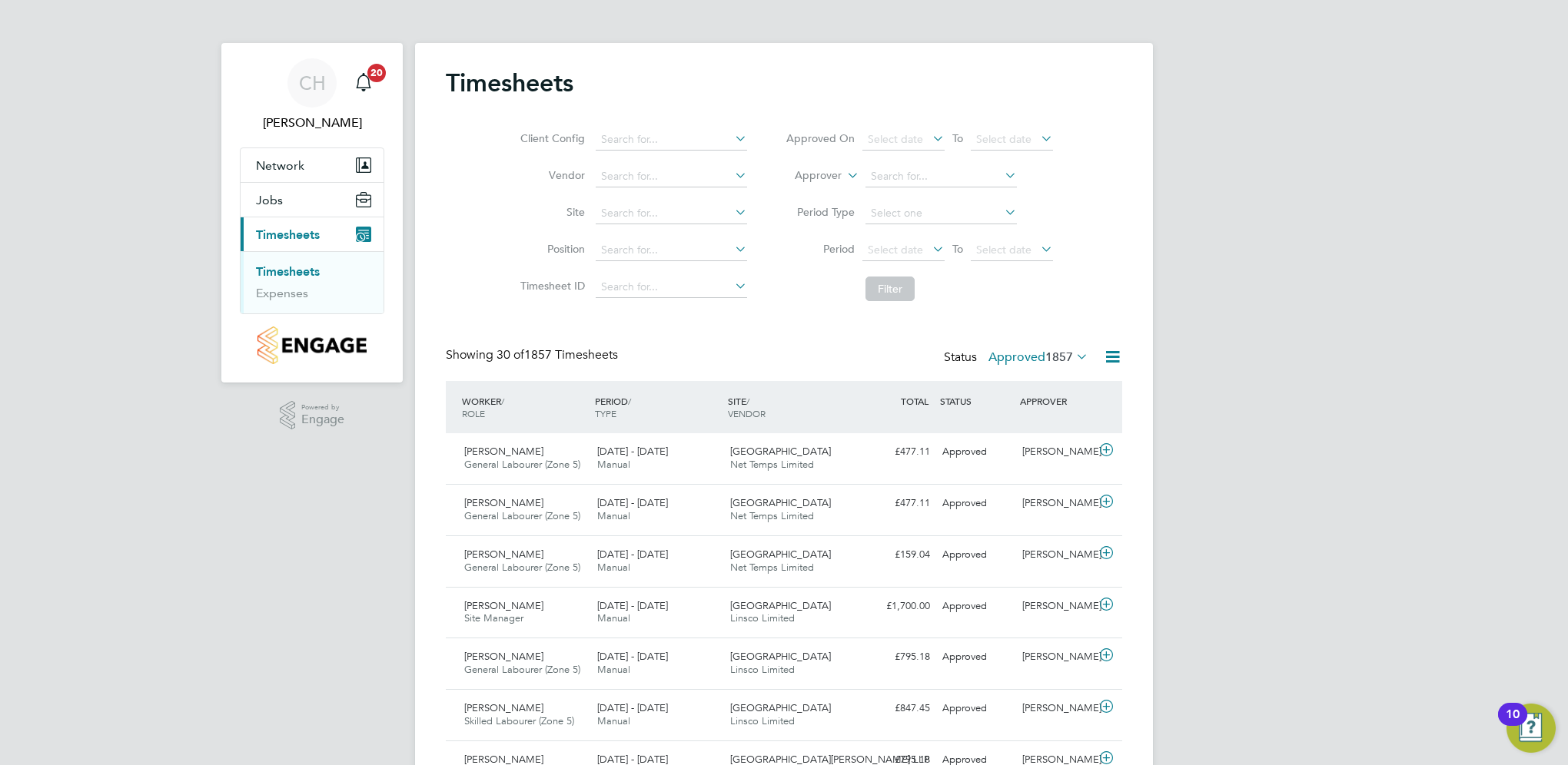
click at [543, 354] on span "30 of 1857 Timesheets" at bounding box center [557, 355] width 121 height 15
click at [1015, 353] on label "Approved 1857" at bounding box center [1038, 357] width 100 height 15
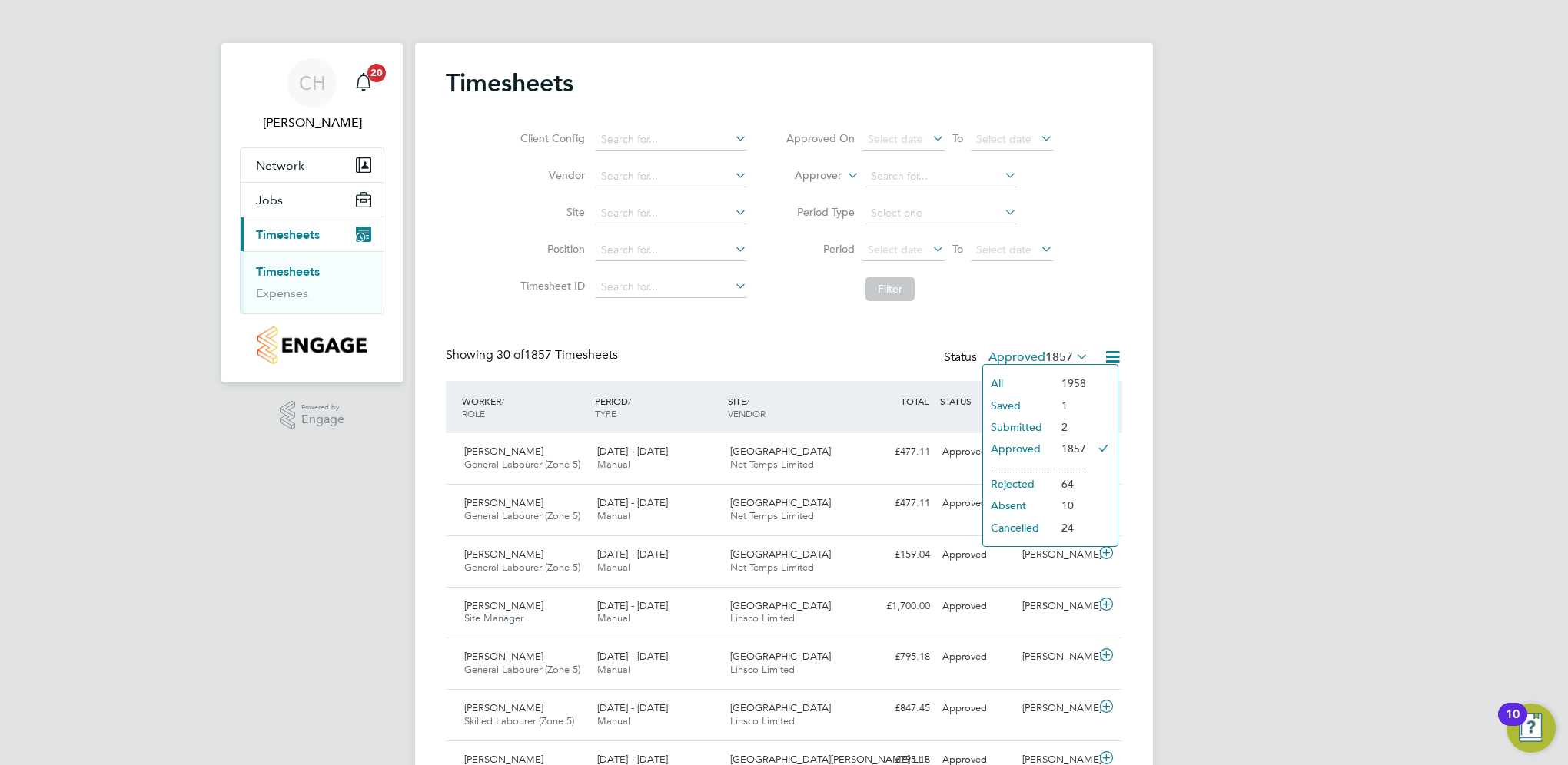
click at [1015, 353] on label "Approved 1857" at bounding box center [1038, 357] width 100 height 15
